Goal: Find specific page/section: Find specific page/section

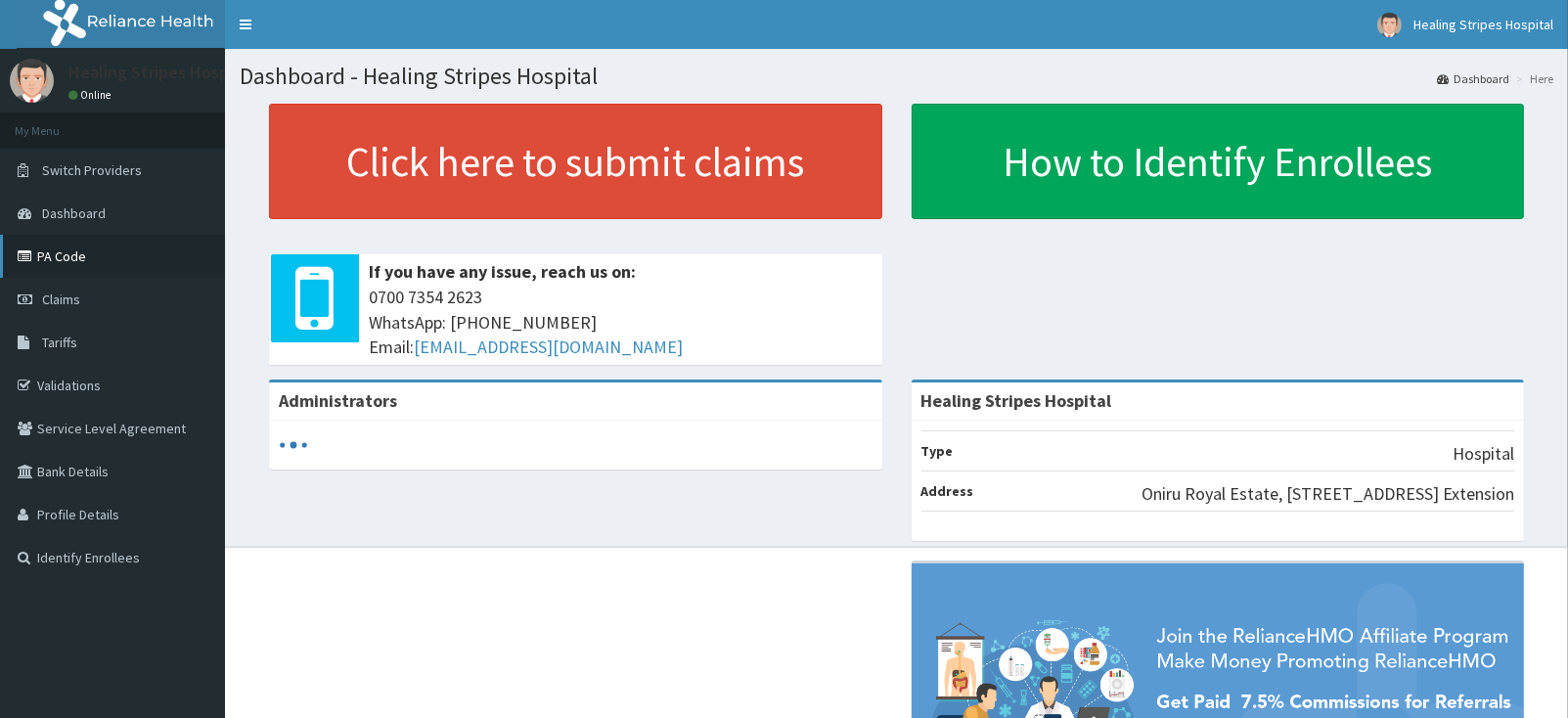
click at [79, 253] on link "PA Code" at bounding box center [112, 257] width 225 height 43
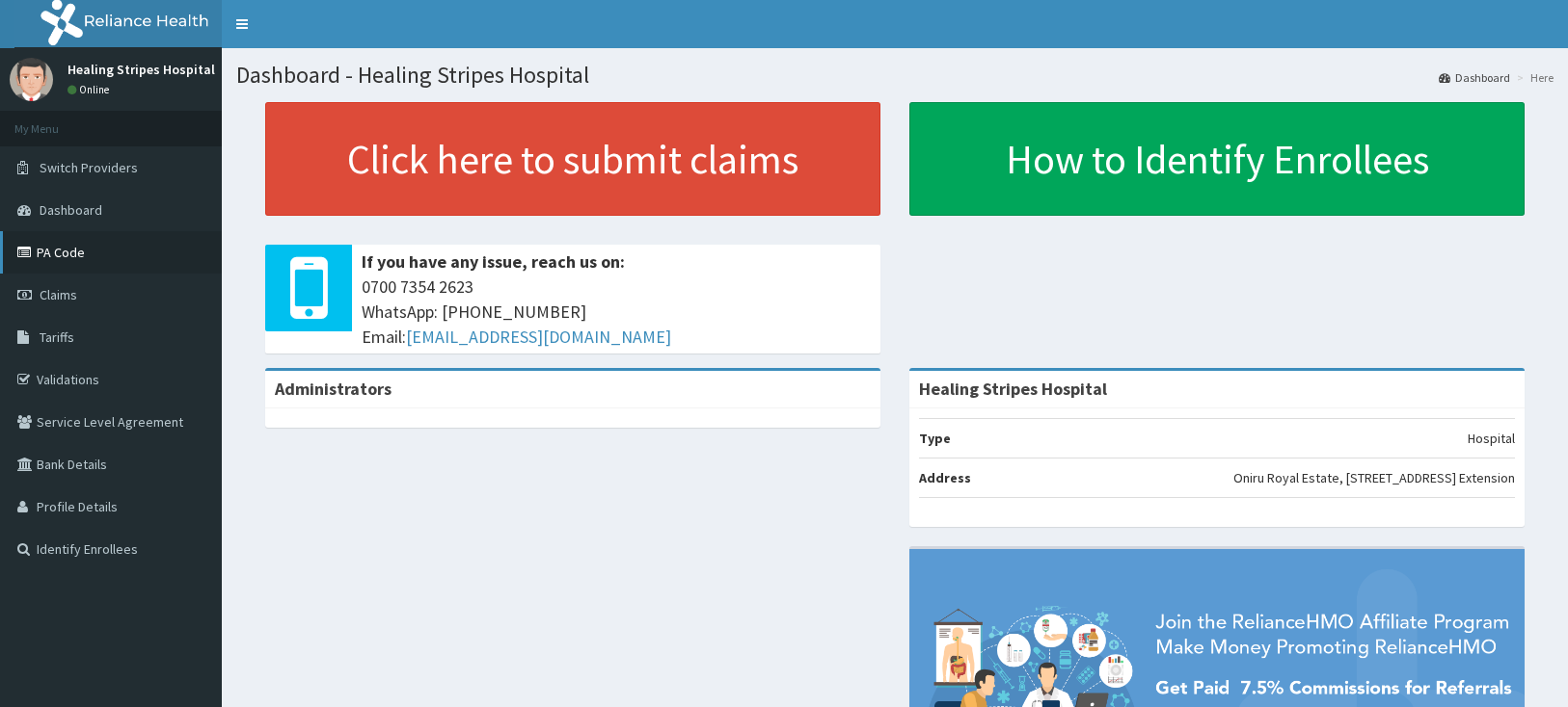
click at [44, 255] on link "PA Code" at bounding box center [110, 253] width 222 height 43
